Goal: Task Accomplishment & Management: Manage account settings

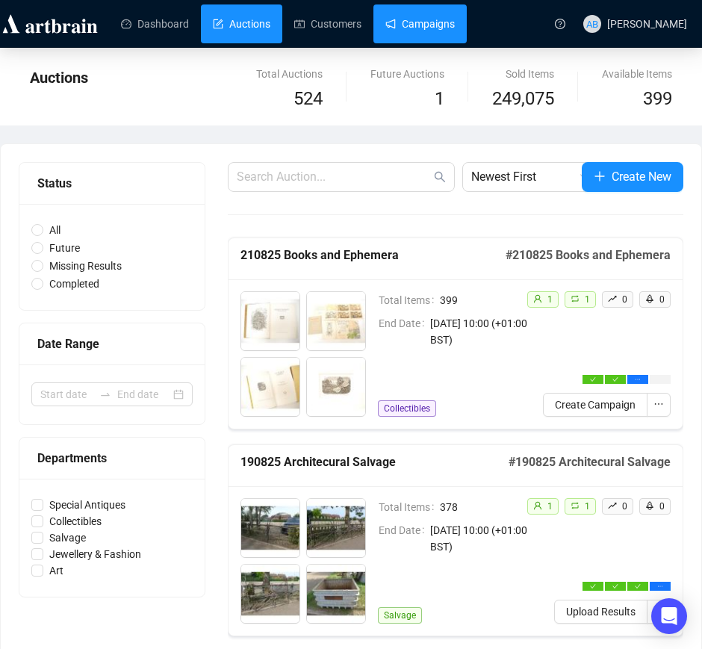
click at [399, 31] on link "Campaigns" at bounding box center [419, 23] width 69 height 39
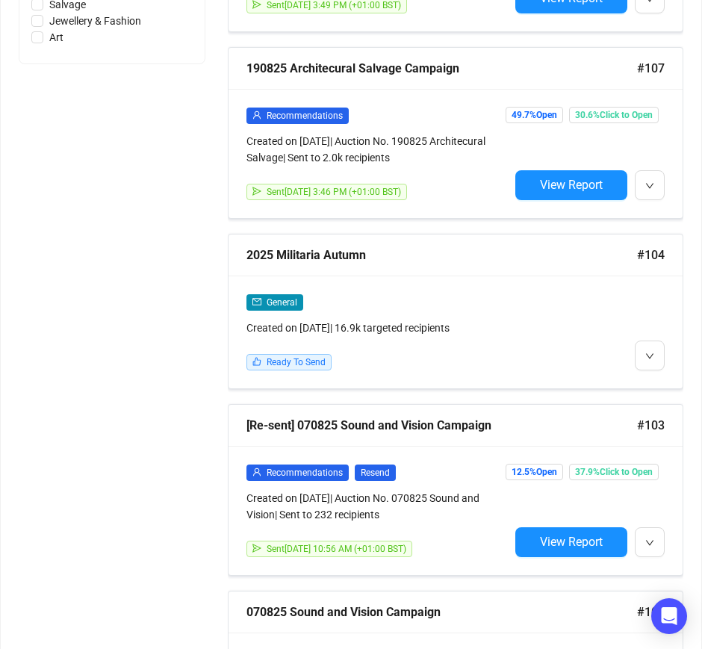
scroll to position [840, 0]
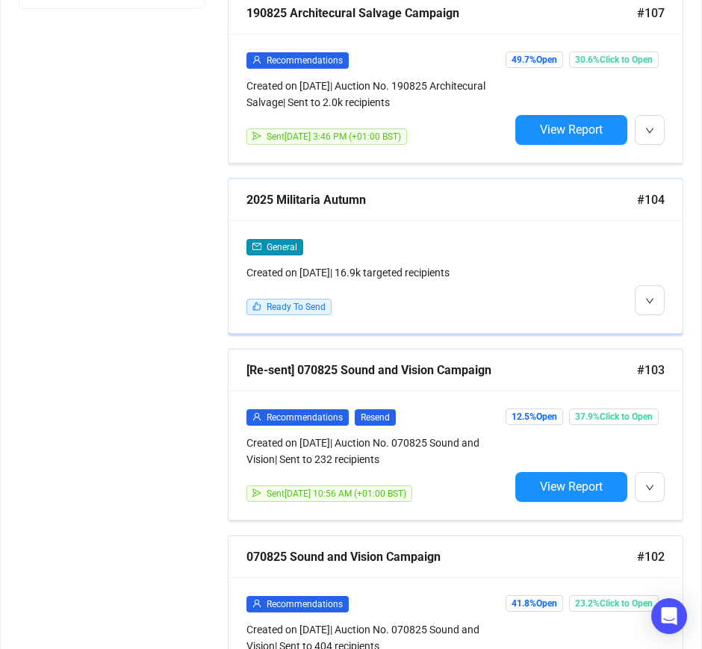
click at [387, 202] on div "2025 Militaria Autumn" at bounding box center [441, 199] width 390 height 19
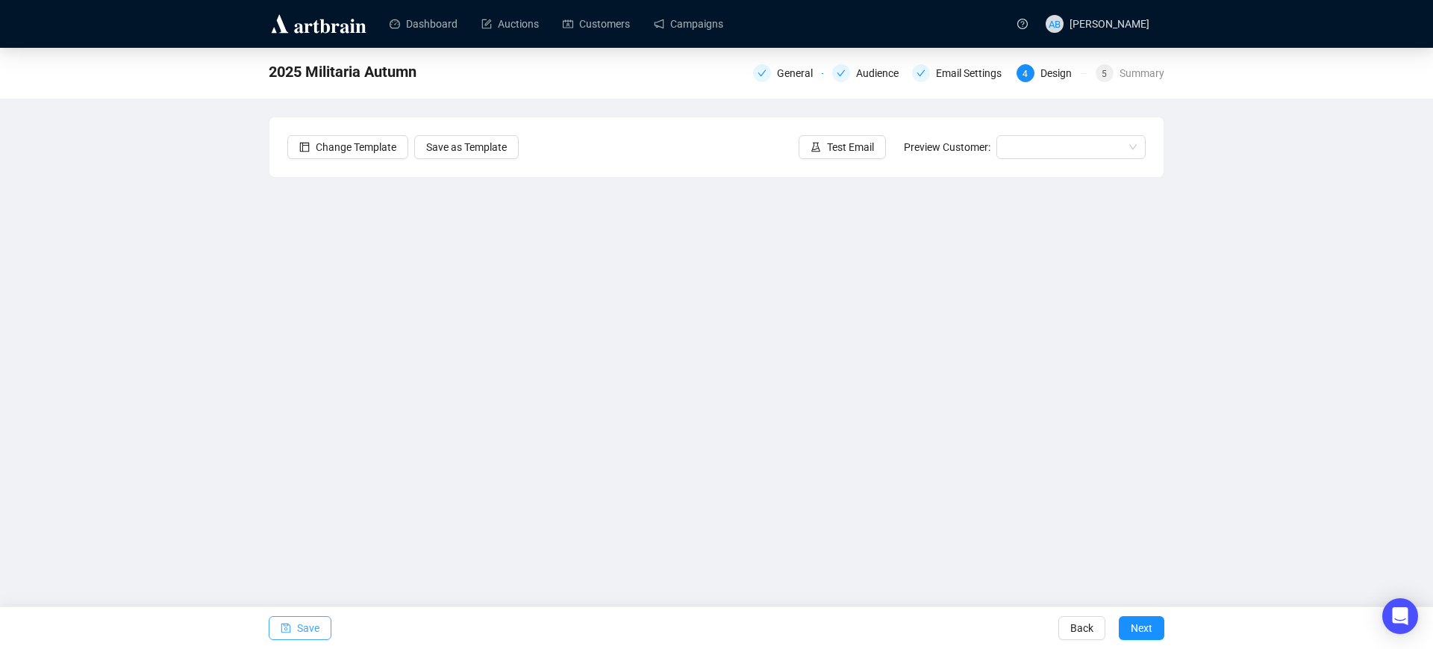
click at [309, 626] on span "Save" at bounding box center [308, 628] width 22 height 42
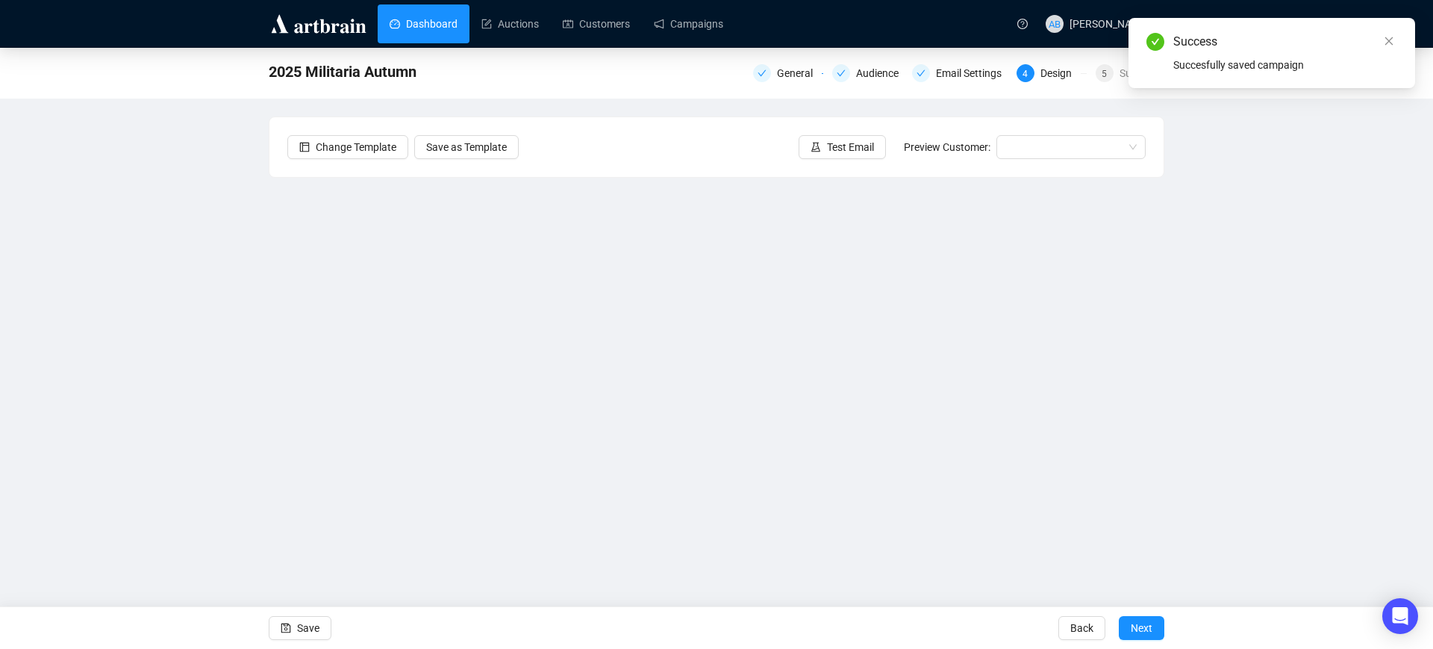
click at [434, 21] on link "Dashboard" at bounding box center [424, 23] width 68 height 39
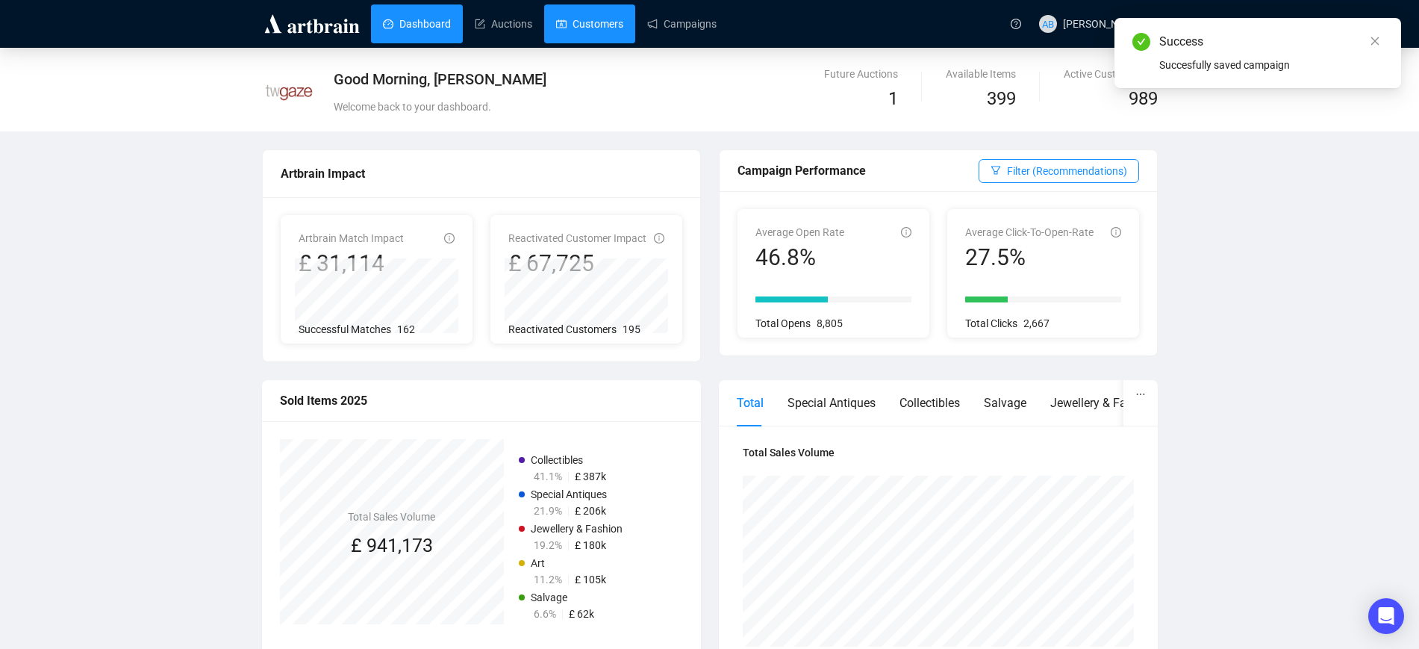
click at [566, 18] on link "Customers" at bounding box center [589, 23] width 67 height 39
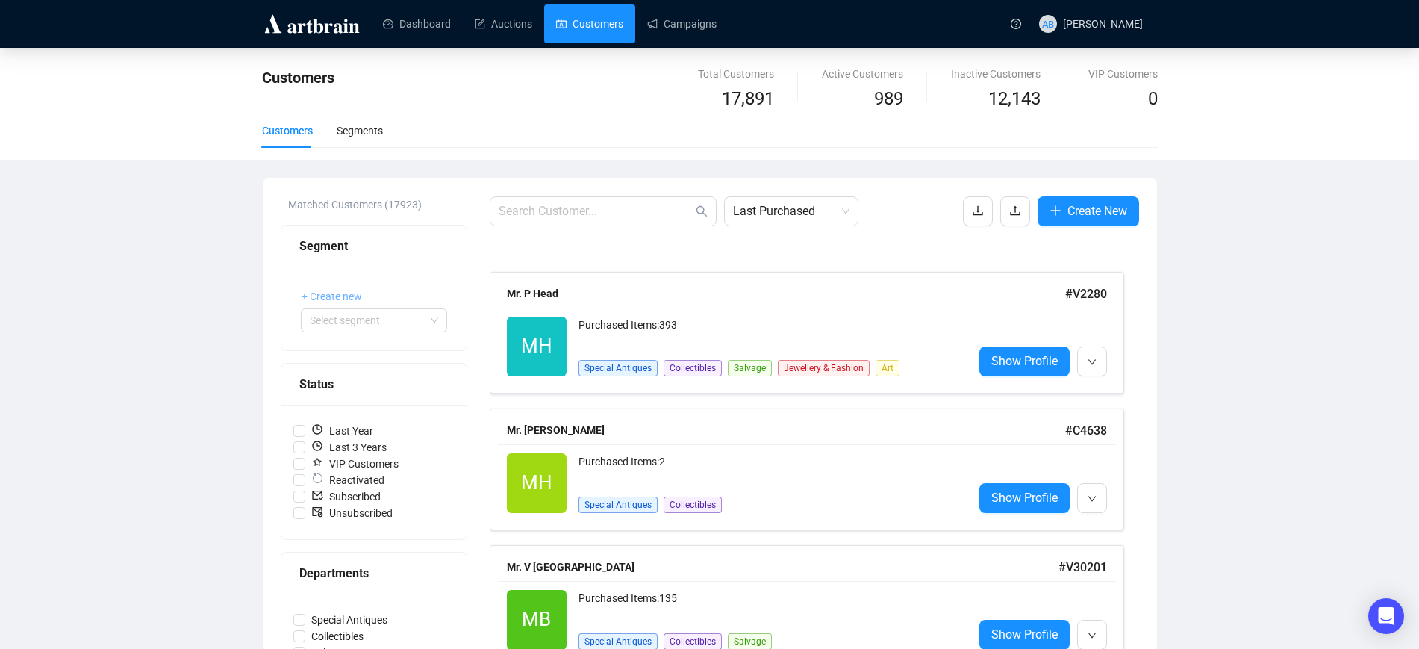
click at [344, 299] on span "+ Create new" at bounding box center [332, 296] width 60 height 16
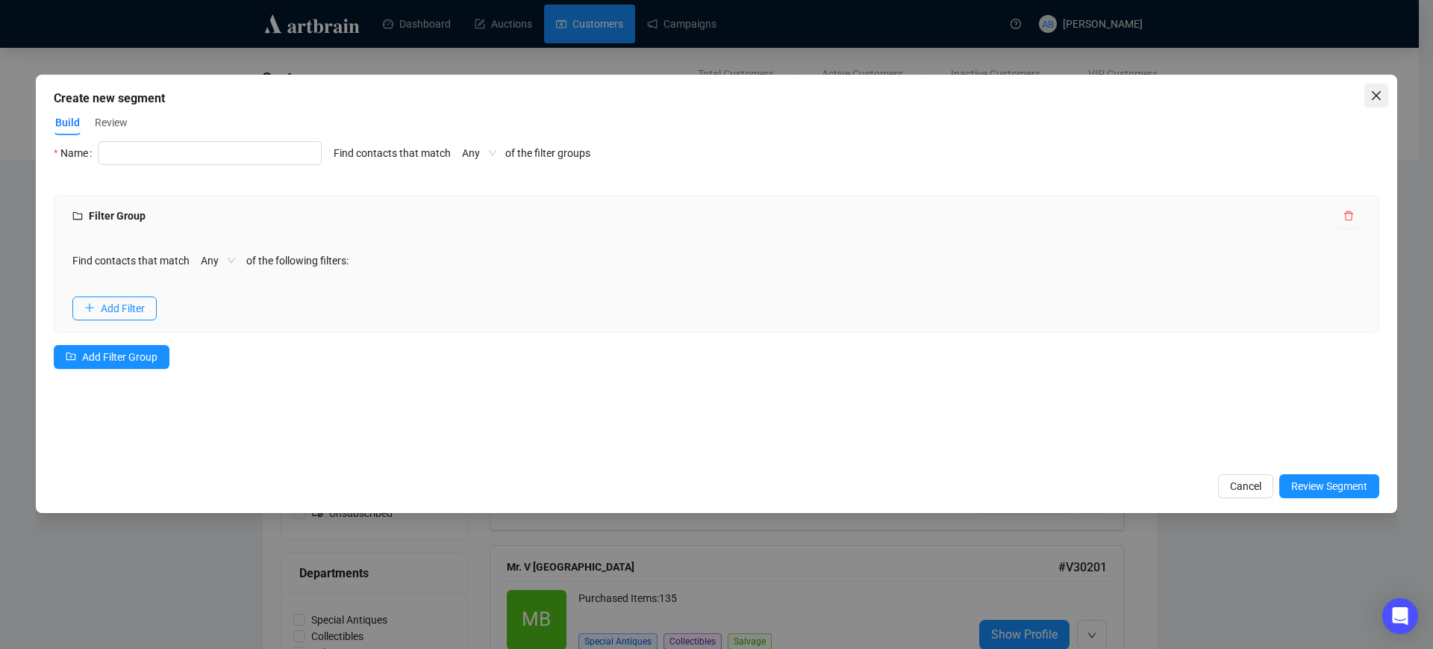
click at [1376, 95] on icon "close" at bounding box center [1376, 95] width 9 height 9
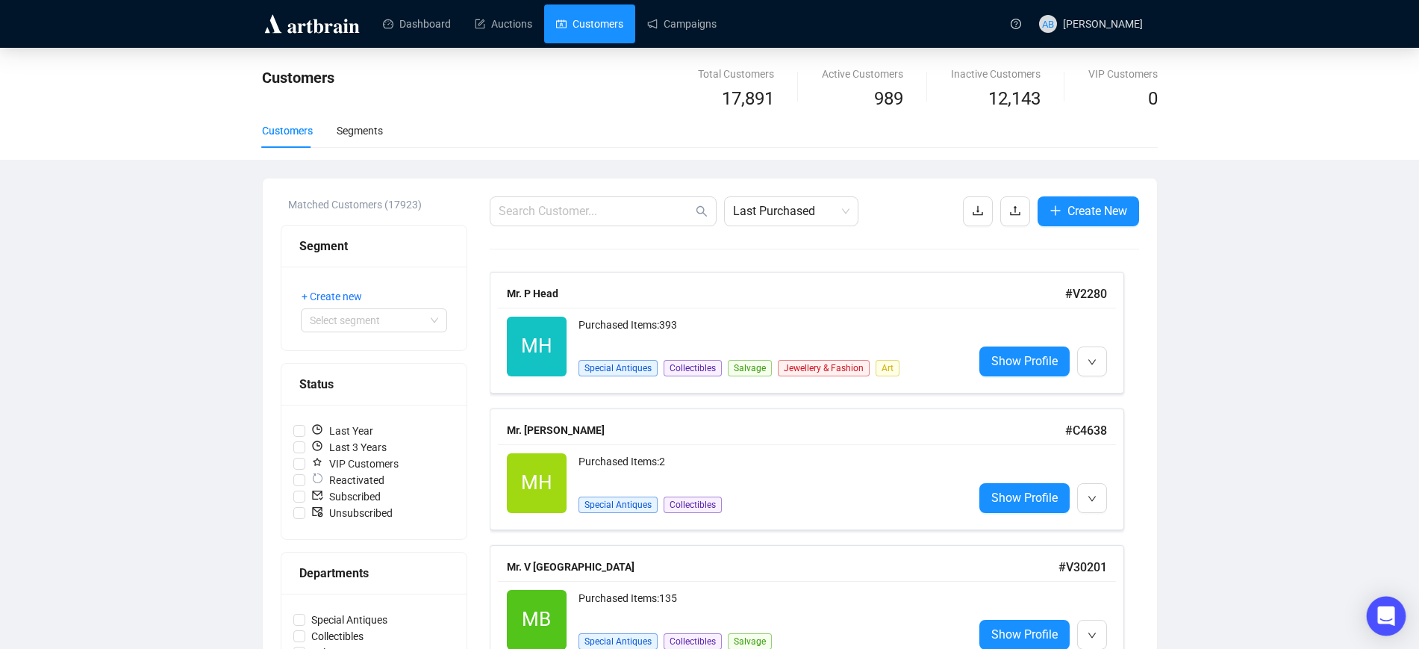
click at [1372, 618] on div "Open Intercom Messenger" at bounding box center [1387, 616] width 40 height 40
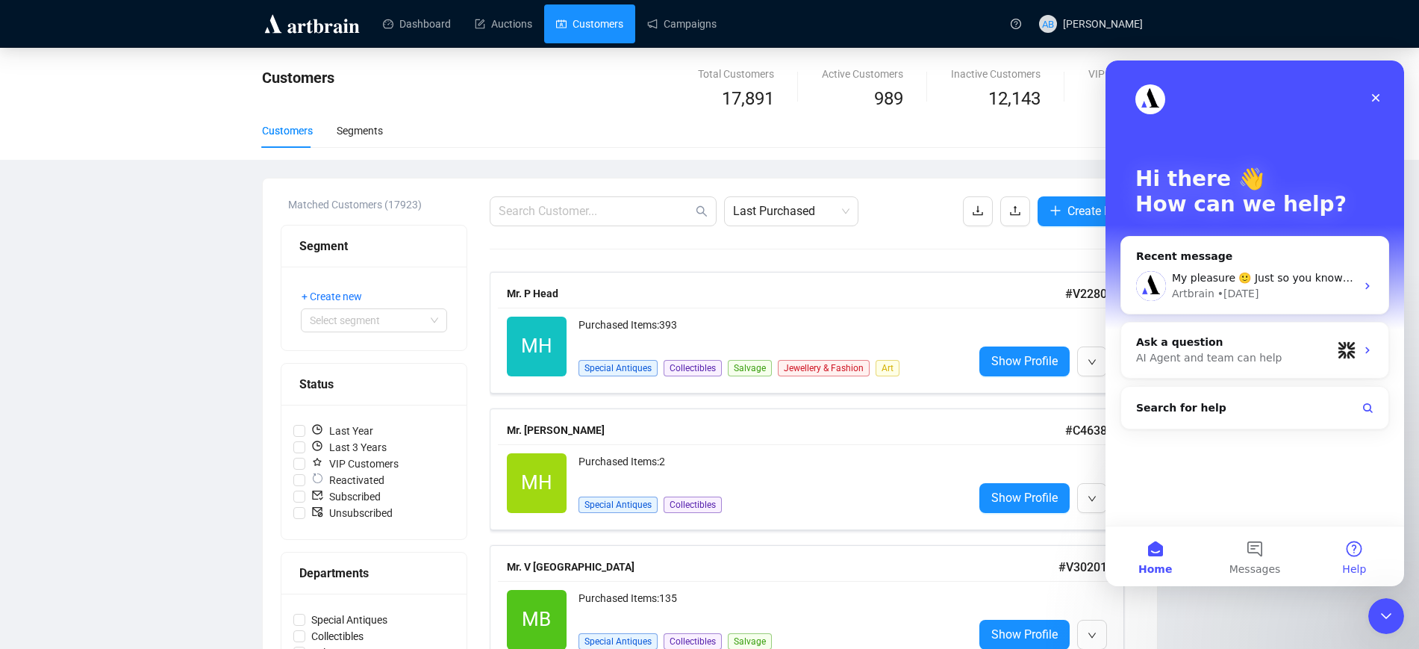
click at [1356, 541] on button "Help" at bounding box center [1354, 556] width 99 height 60
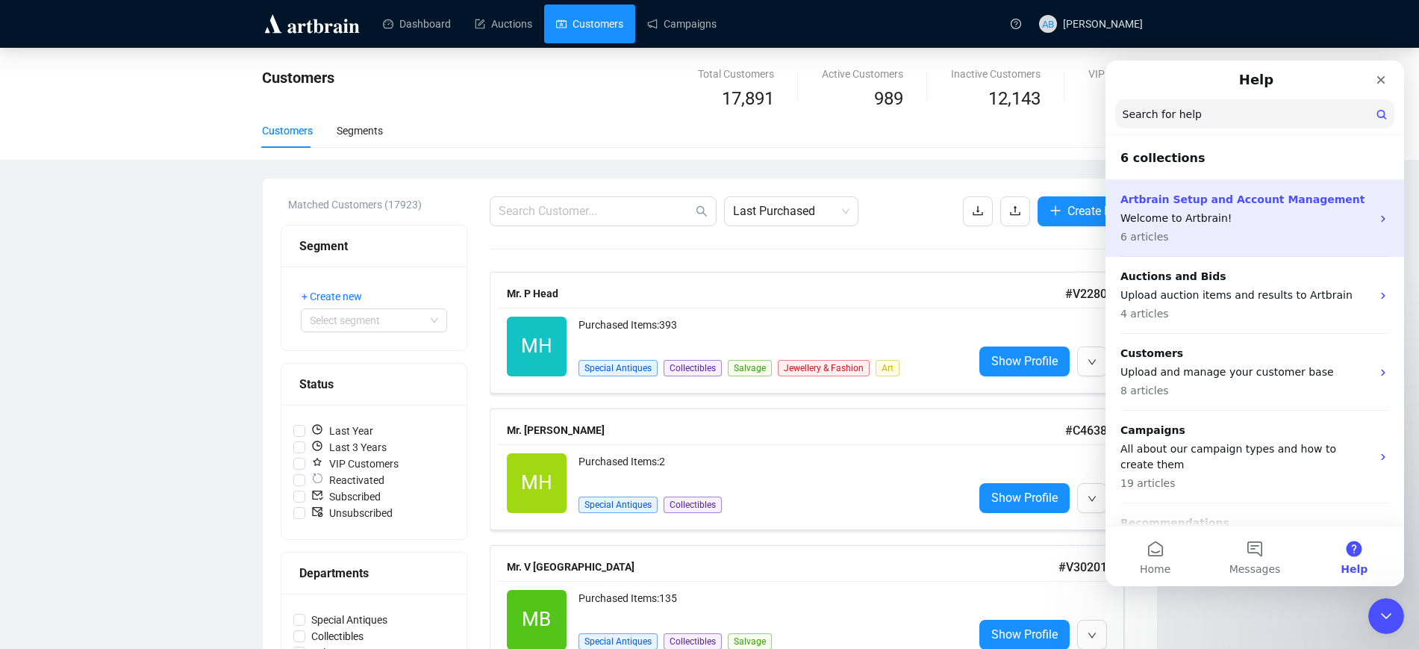
click at [1285, 212] on p "Welcome to Artbrain!" at bounding box center [1245, 218] width 251 height 16
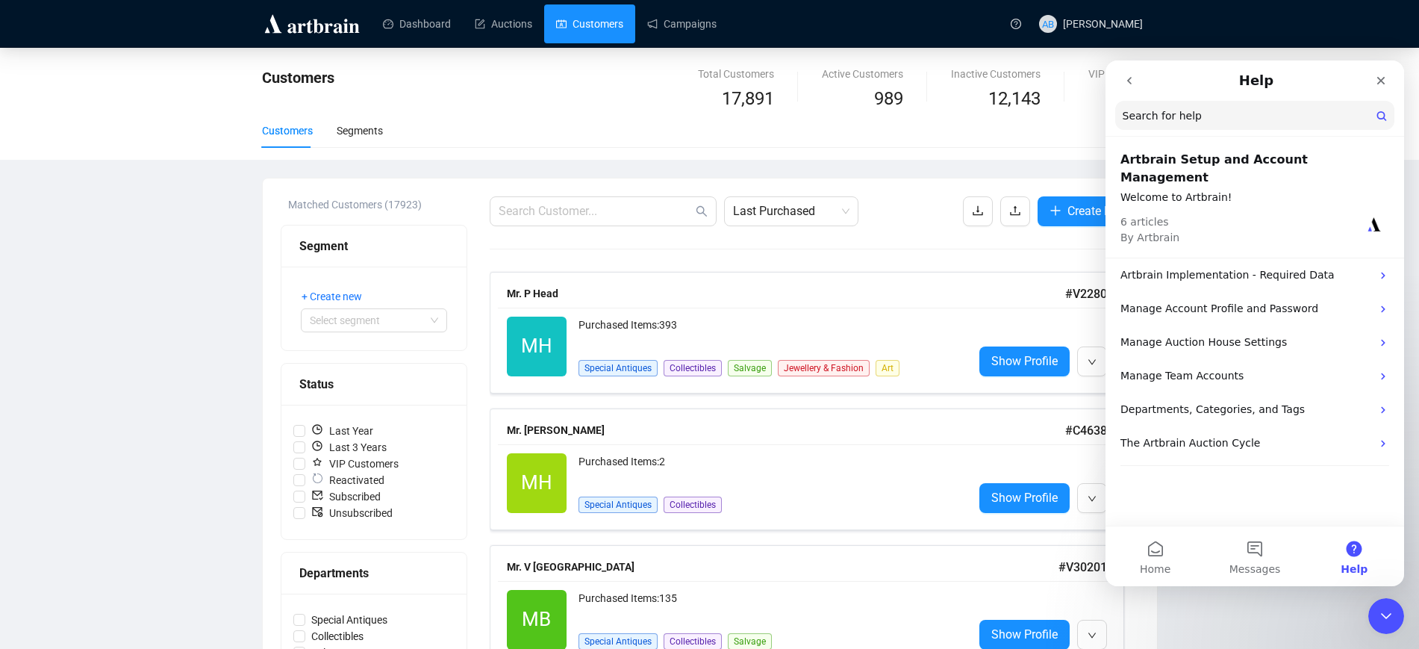
click at [1129, 72] on button "go back" at bounding box center [1129, 80] width 28 height 28
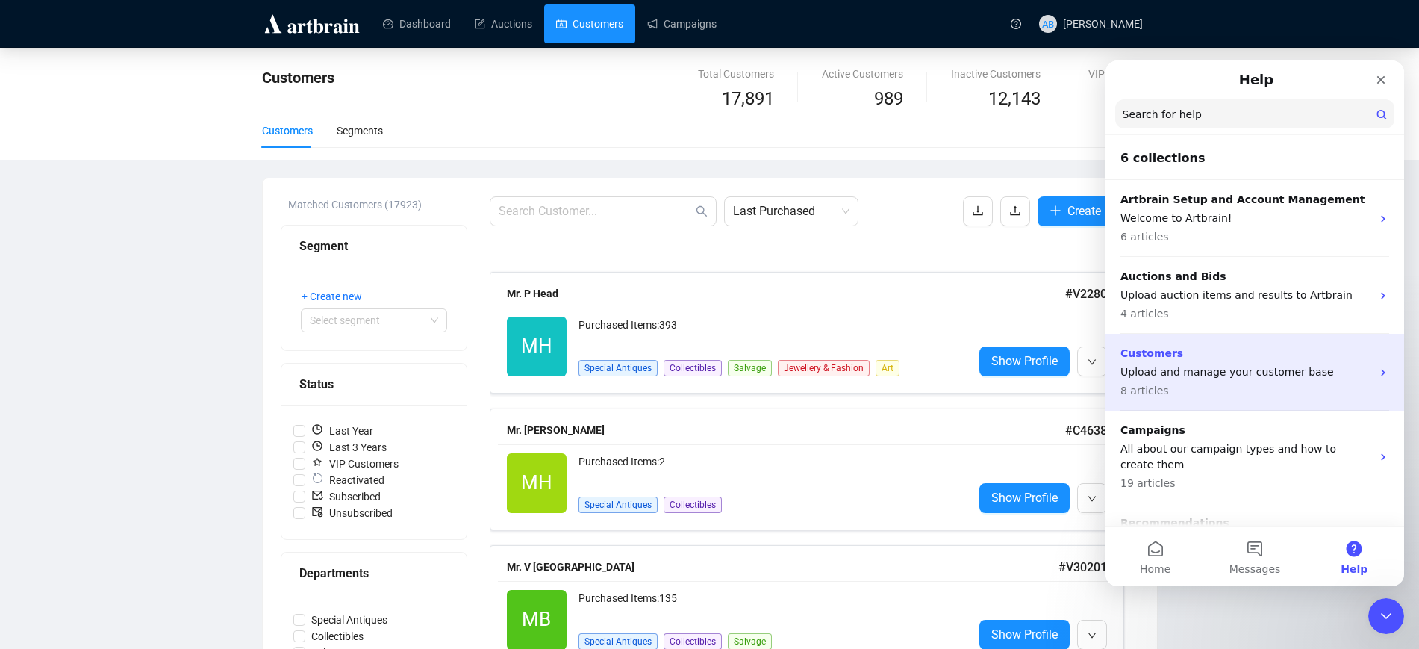
click at [1249, 373] on p "Upload and manage your customer base" at bounding box center [1245, 372] width 251 height 16
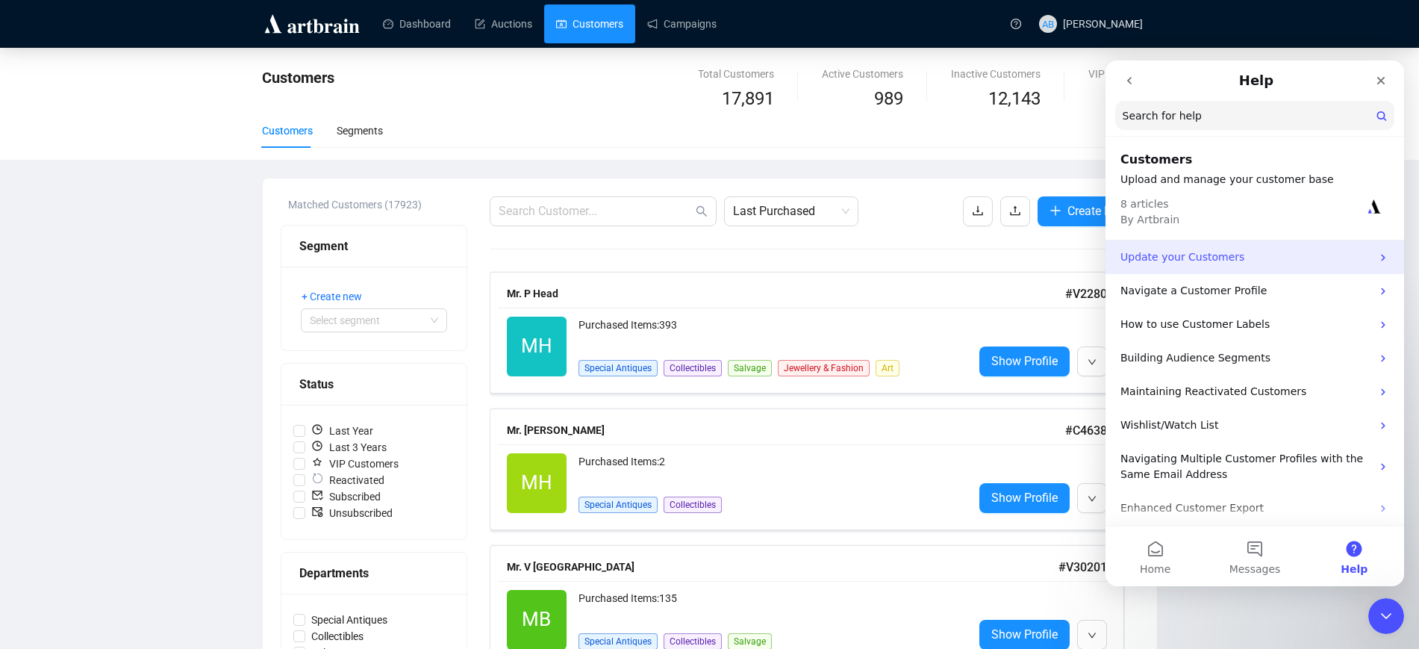
click at [1253, 265] on div "Update your Customers" at bounding box center [1254, 257] width 299 height 34
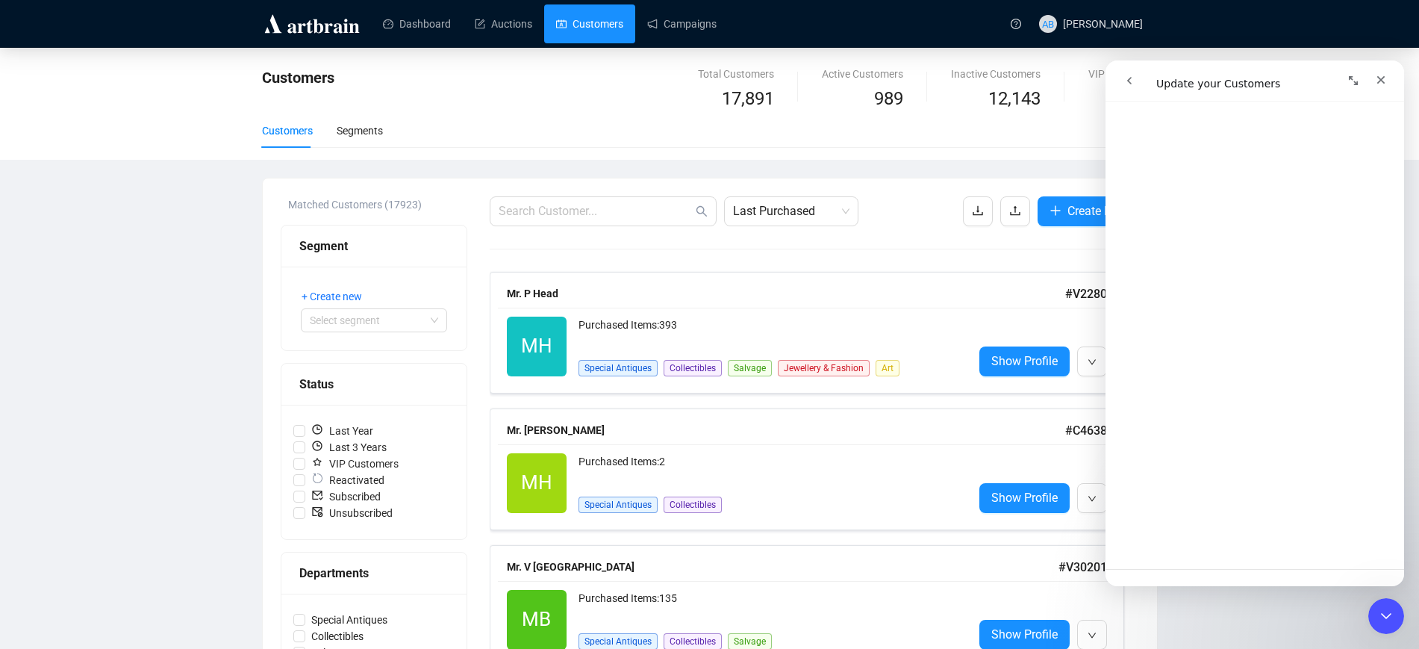
scroll to position [1670, 0]
click at [1280, 524] on span "😃" at bounding box center [1293, 524] width 29 height 40
click at [1010, 215] on icon "upload" at bounding box center [1015, 211] width 10 height 10
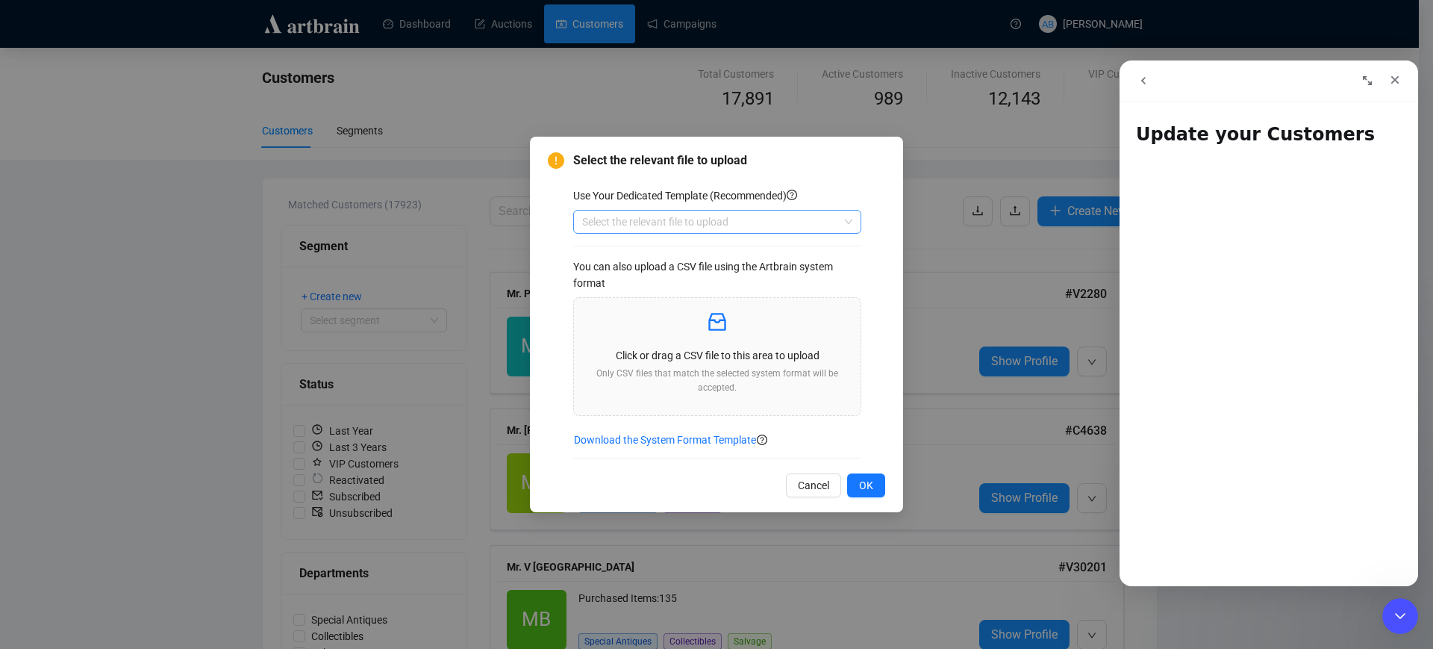
click at [633, 221] on input "search" at bounding box center [710, 221] width 257 height 22
click at [645, 254] on div "Customers" at bounding box center [717, 251] width 264 height 16
click at [866, 489] on span "OK" at bounding box center [866, 485] width 14 height 16
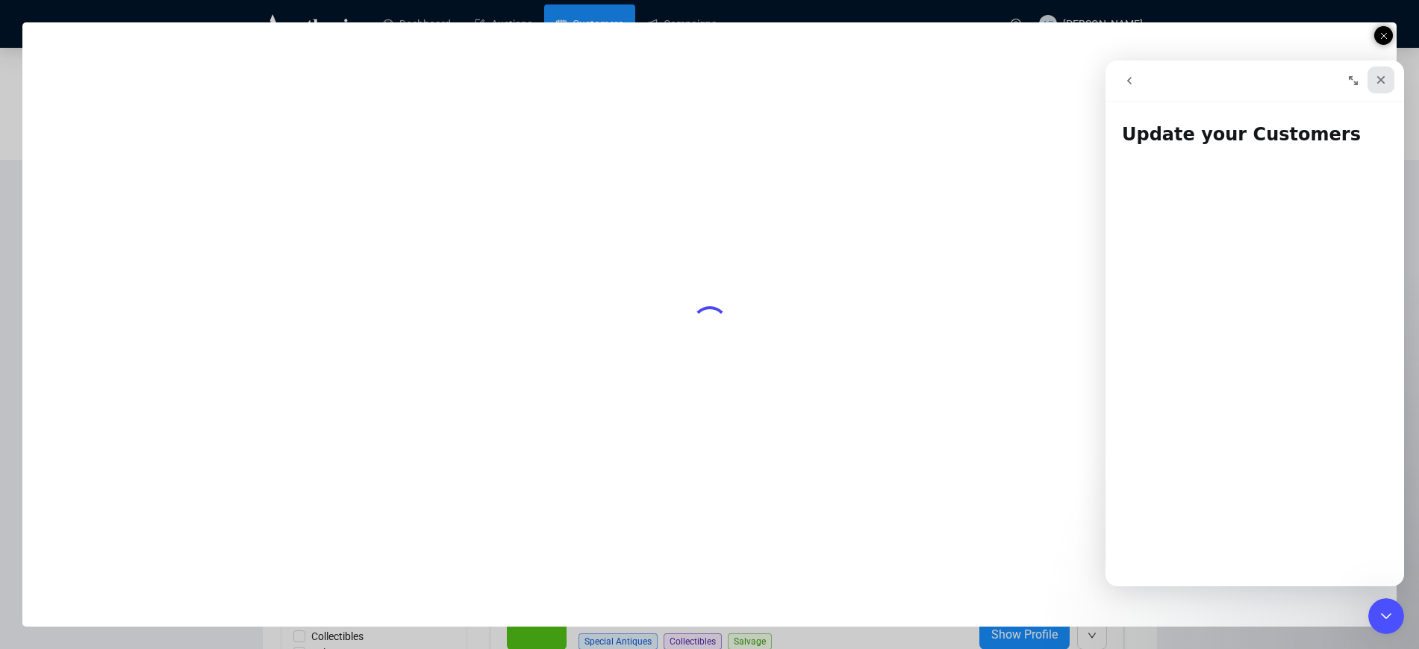
click at [1385, 75] on icon "Close" at bounding box center [1381, 80] width 12 height 12
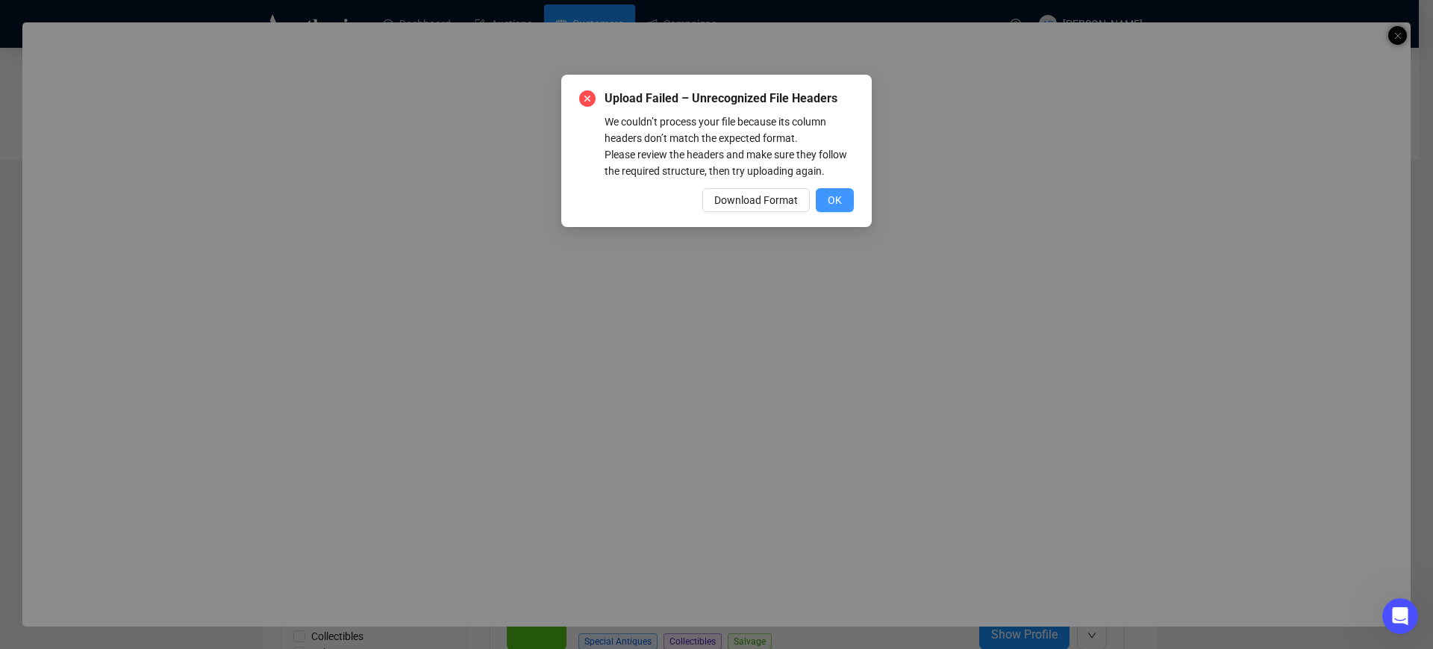
click at [837, 200] on span "OK" at bounding box center [835, 200] width 14 height 16
